Goal: Check status: Check status

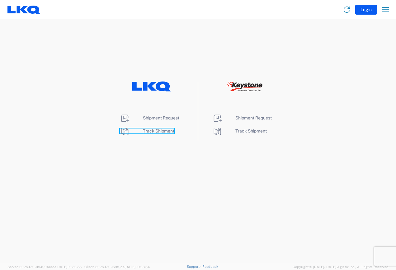
click at [149, 131] on span "Track Shipment" at bounding box center [158, 131] width 31 height 5
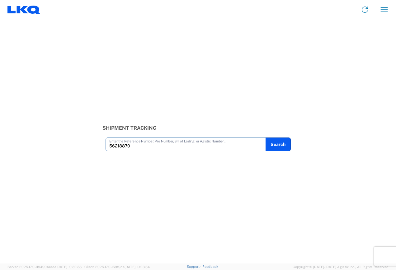
type input "56218870"
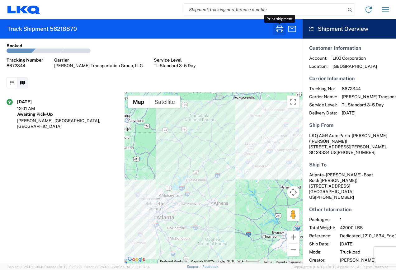
click at [277, 30] on icon "button" at bounding box center [279, 29] width 7 height 7
